Goal: Task Accomplishment & Management: Manage account settings

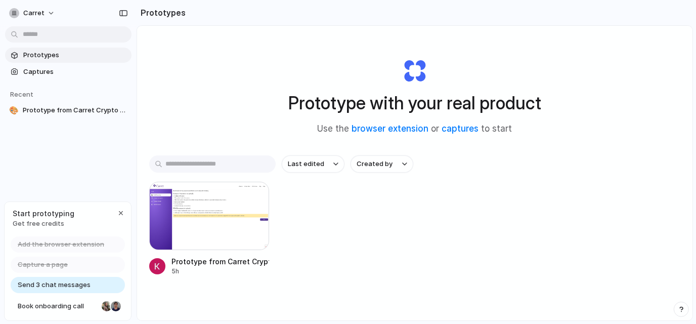
click at [42, 223] on span "Get free credits" at bounding box center [44, 223] width 62 height 10
click at [107, 306] on div at bounding box center [107, 306] width 10 height 10
click at [43, 12] on button "Carret" at bounding box center [32, 13] width 55 height 16
click at [52, 33] on li "Settings" at bounding box center [49, 35] width 84 height 16
click at [221, 199] on div at bounding box center [209, 215] width 120 height 68
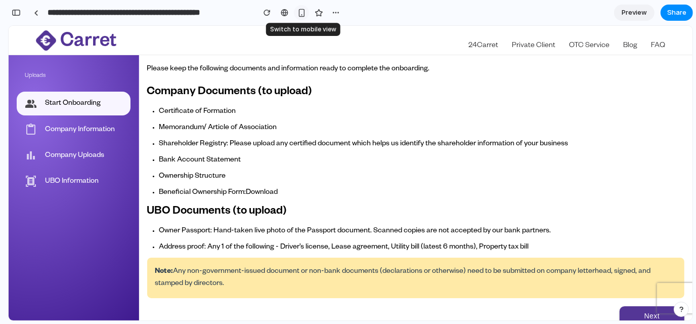
click at [299, 13] on div "button" at bounding box center [301, 13] width 9 height 9
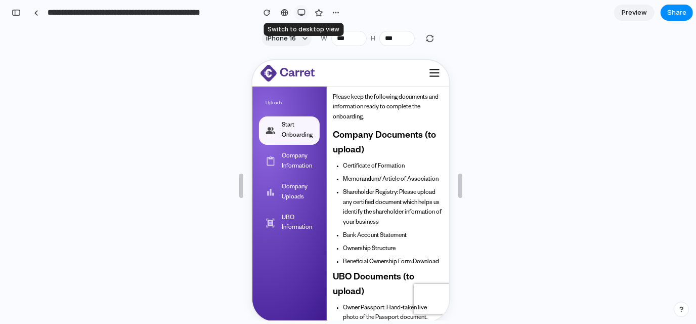
click at [300, 15] on div "button" at bounding box center [301, 13] width 8 height 8
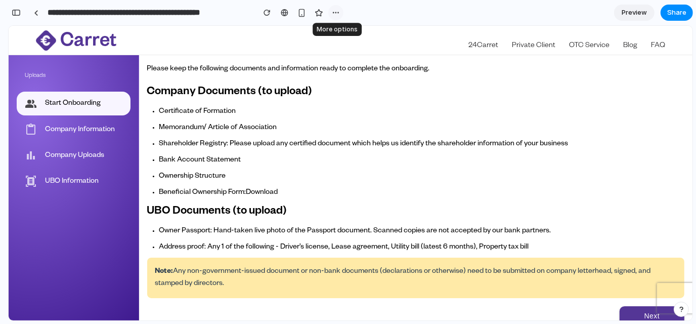
click at [340, 12] on button "button" at bounding box center [335, 12] width 15 height 15
